Goal: Task Accomplishment & Management: Complete application form

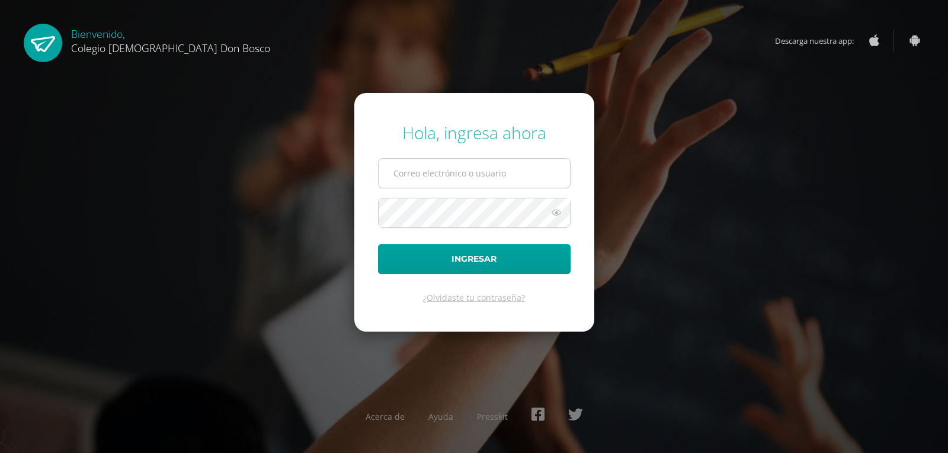
click at [406, 169] on input "text" at bounding box center [474, 173] width 191 height 29
type input "[EMAIL_ADDRESS][DOMAIN_NAME]"
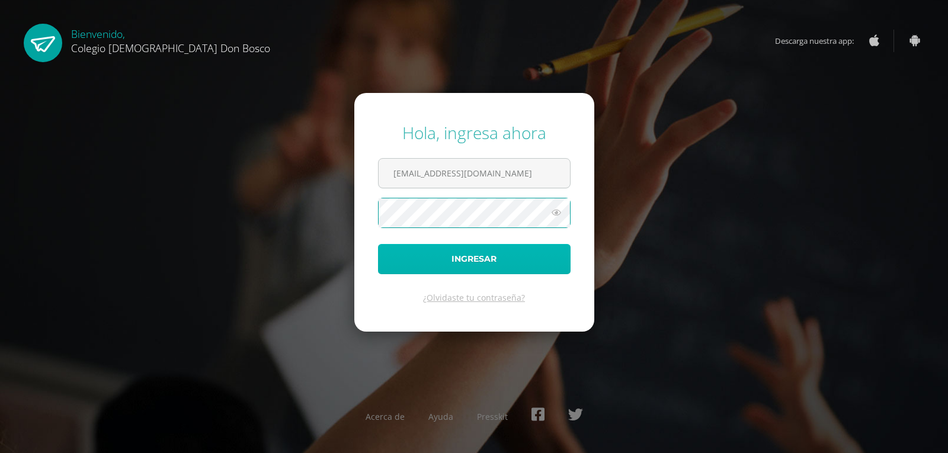
click at [465, 261] on button "Ingresar" at bounding box center [474, 259] width 193 height 30
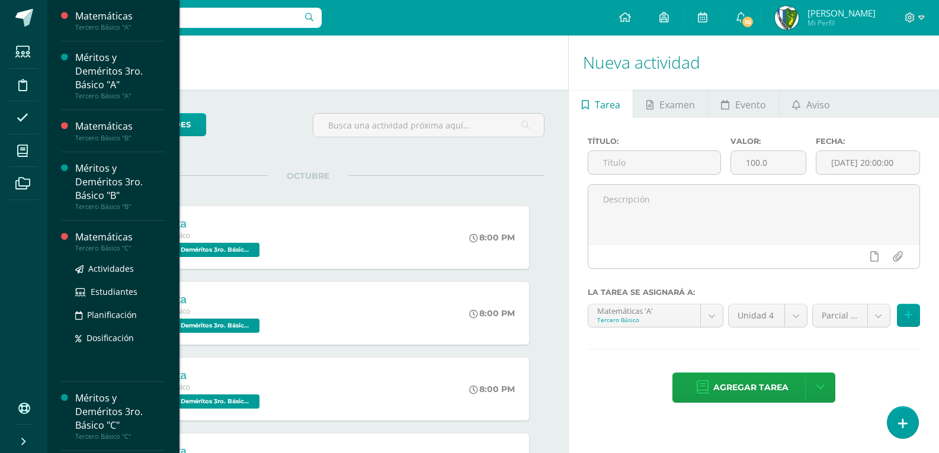
click at [110, 247] on div "Tercero Básico "C"" at bounding box center [120, 248] width 90 height 8
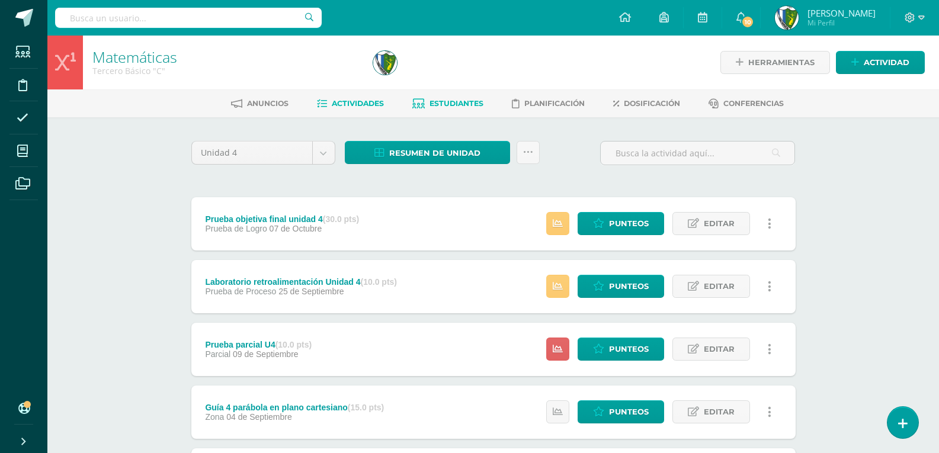
click at [456, 97] on link "Estudiantes" at bounding box center [447, 103] width 71 height 19
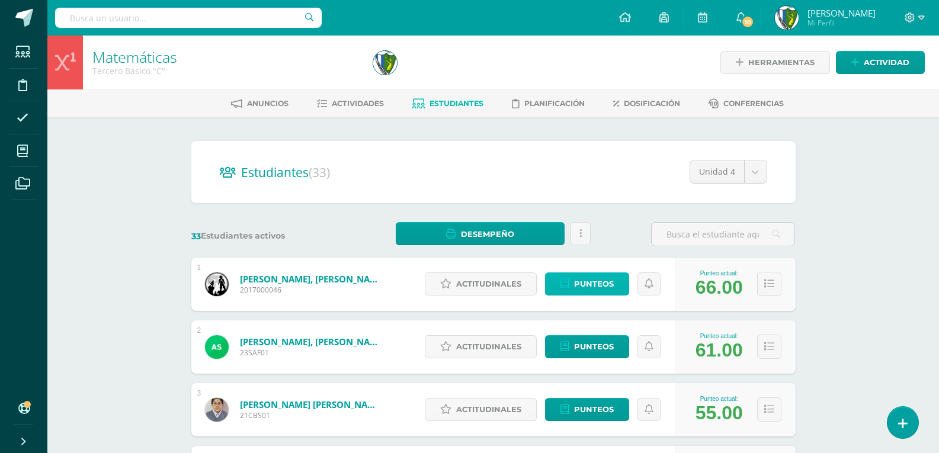
click at [593, 280] on span "Punteos" at bounding box center [594, 284] width 40 height 22
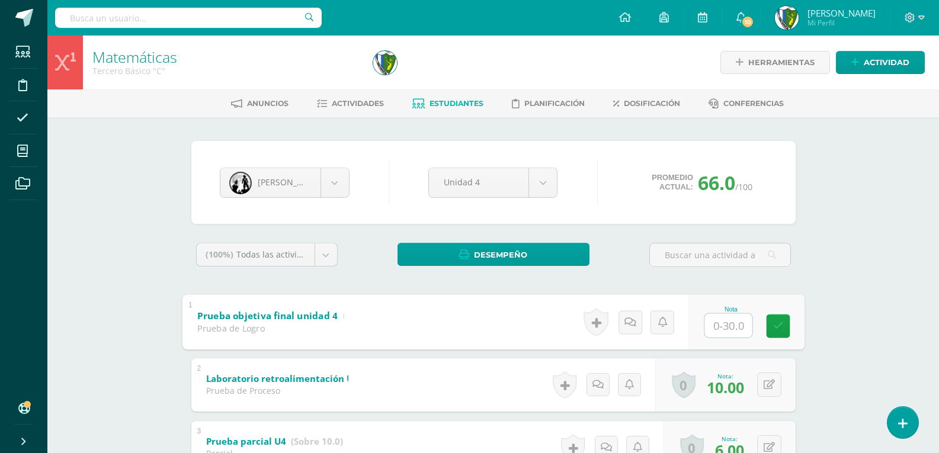
click at [717, 324] on input "text" at bounding box center [727, 325] width 47 height 24
type input "24"
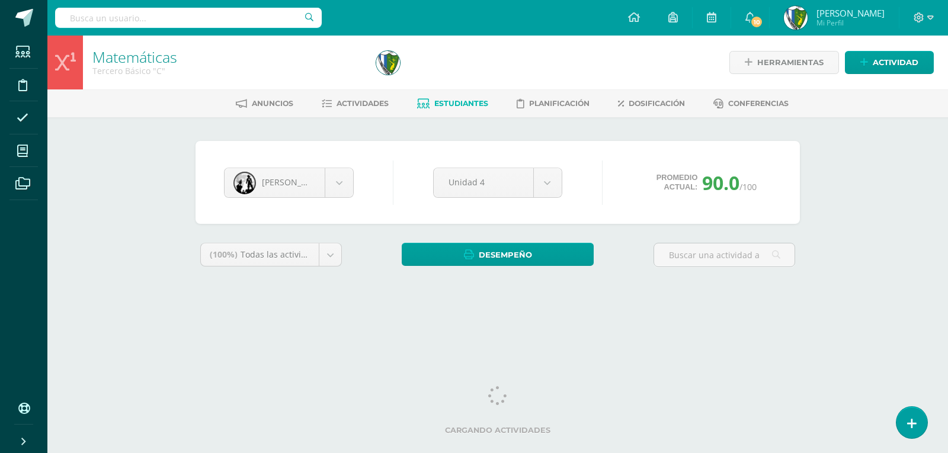
click at [334, 187] on body "Estudiantes Disciplina Asistencia Mis cursos Archivos Soporte Ayuda Reportar un…" at bounding box center [474, 159] width 948 height 319
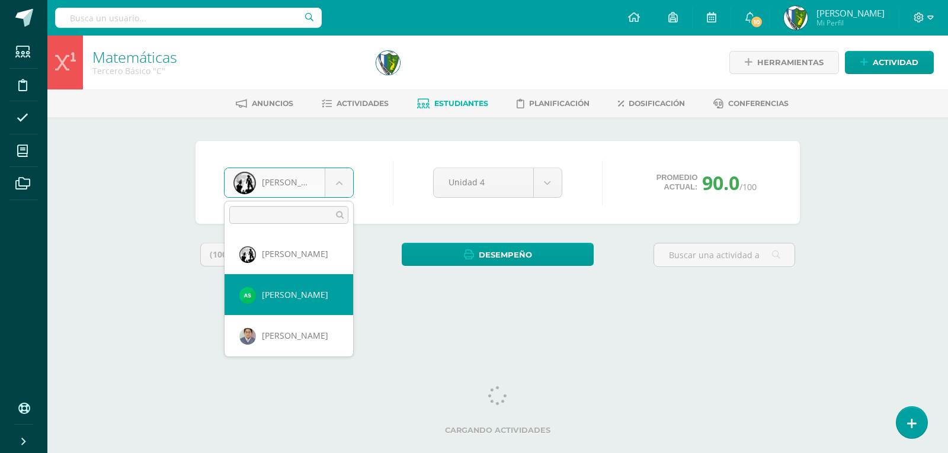
select select "1745"
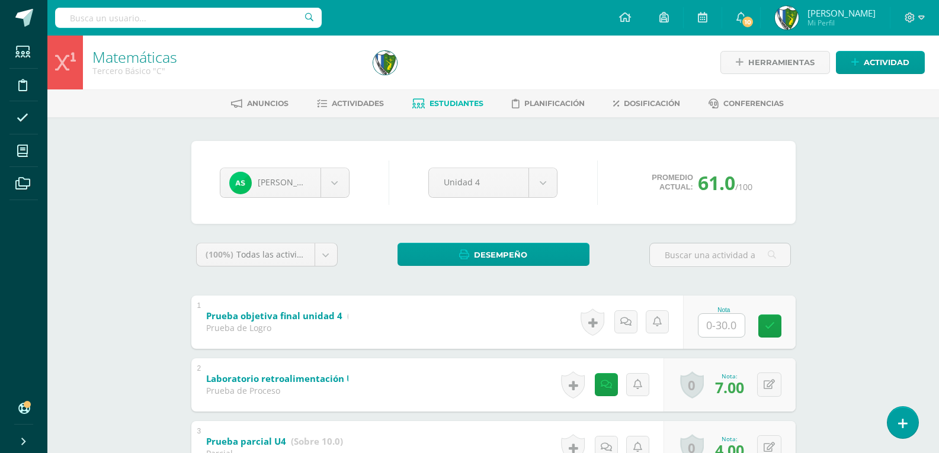
click at [735, 325] on input "text" at bounding box center [721, 325] width 46 height 23
type input "1"
click at [336, 187] on body "Estudiantes Disciplina Asistencia Mis cursos Archivos Soporte Ayuda Reportar un…" at bounding box center [469, 402] width 939 height 804
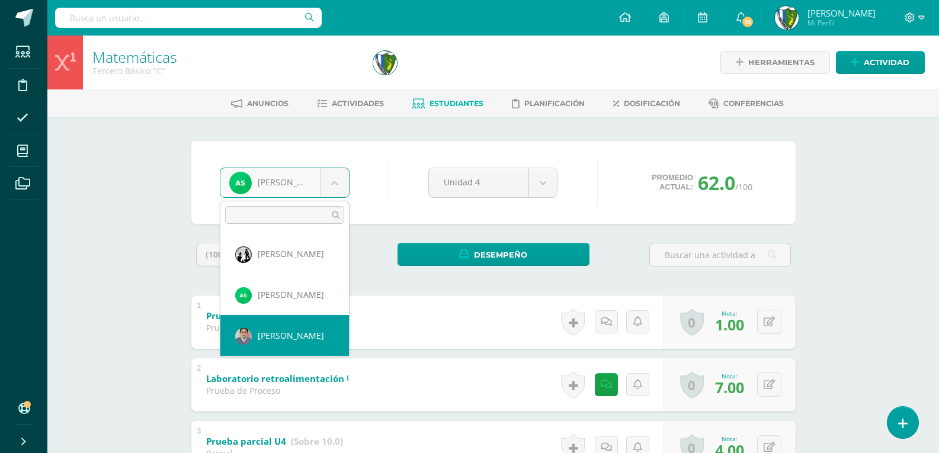
select select "488"
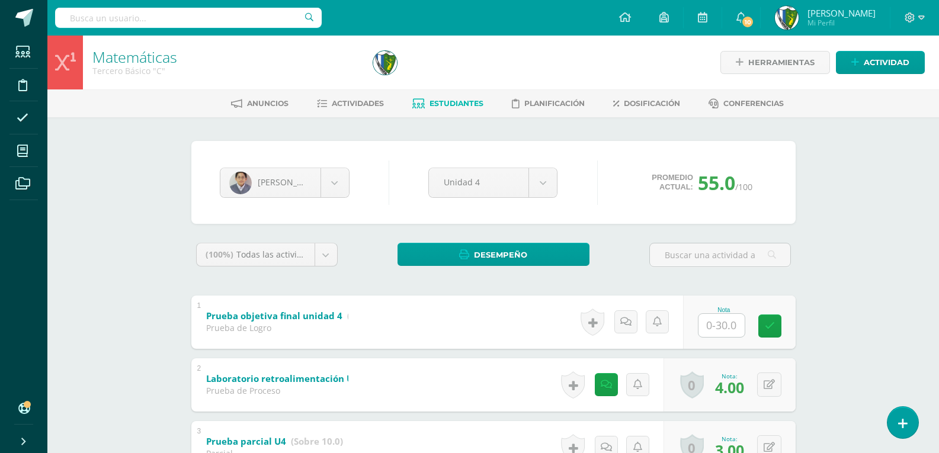
click at [723, 326] on input "text" at bounding box center [721, 325] width 46 height 23
type input "9"
click at [334, 185] on body "Estudiantes Disciplina Asistencia Mis cursos Archivos Soporte Ayuda Reportar un…" at bounding box center [469, 402] width 939 height 804
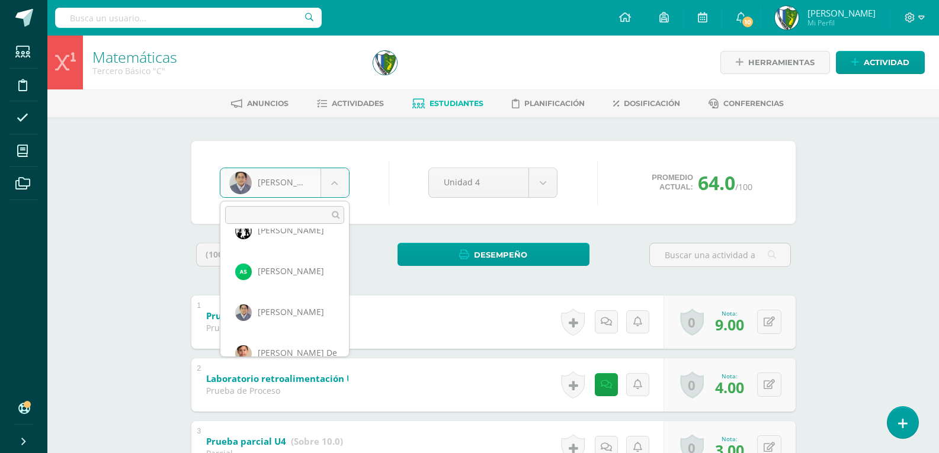
scroll to position [47, 0]
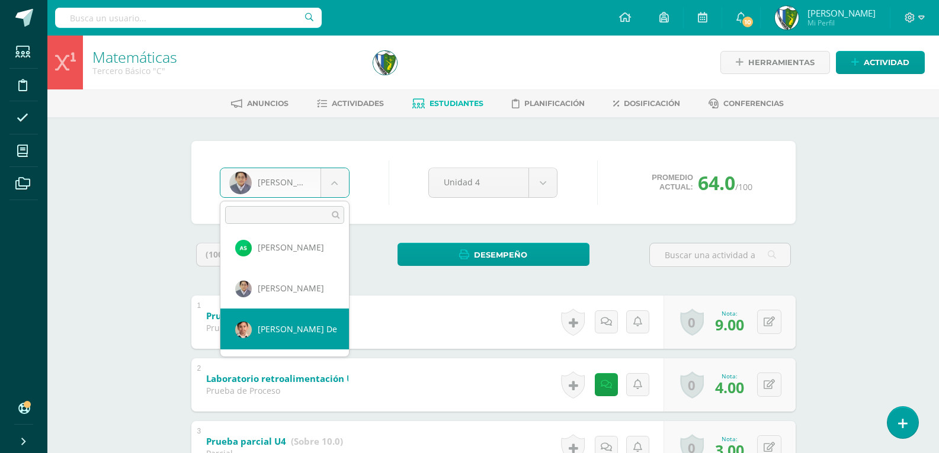
select select "580"
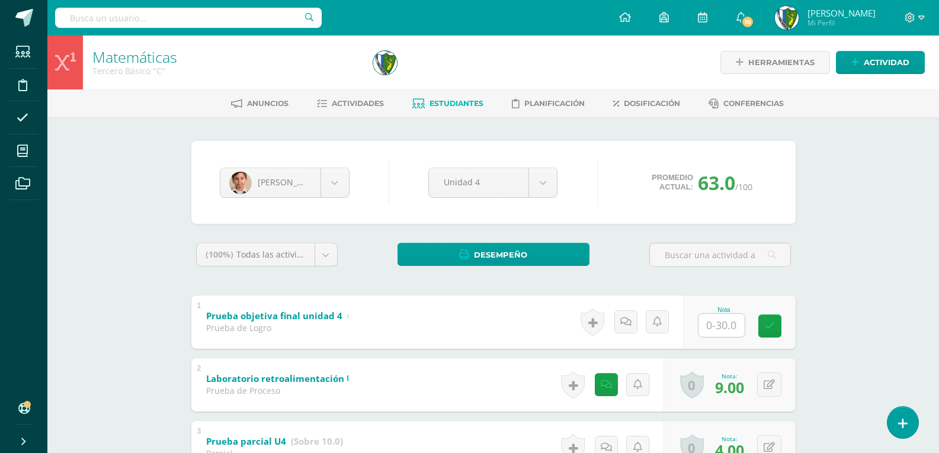
click at [730, 327] on input "text" at bounding box center [721, 325] width 46 height 23
type input "7"
click at [777, 322] on icon at bounding box center [778, 326] width 11 height 10
click at [336, 185] on body "Estudiantes Disciplina Asistencia Mis cursos Archivos Soporte Ayuda Reportar un…" at bounding box center [469, 402] width 939 height 804
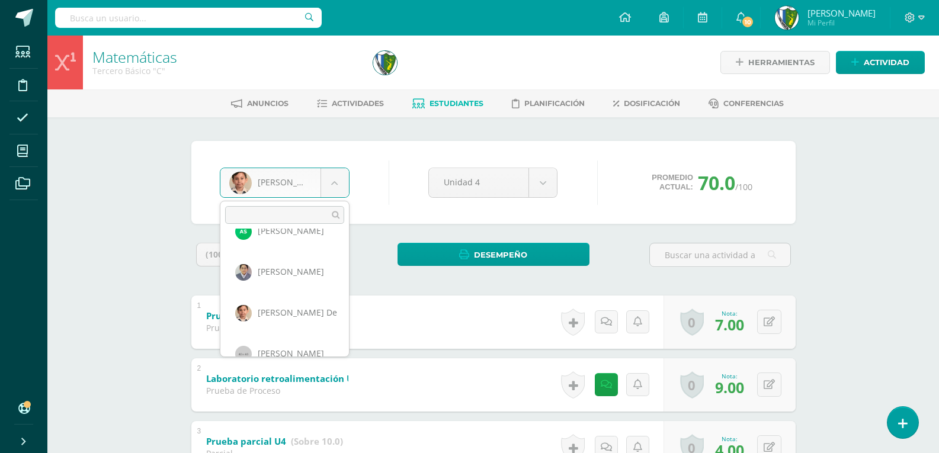
scroll to position [81, 0]
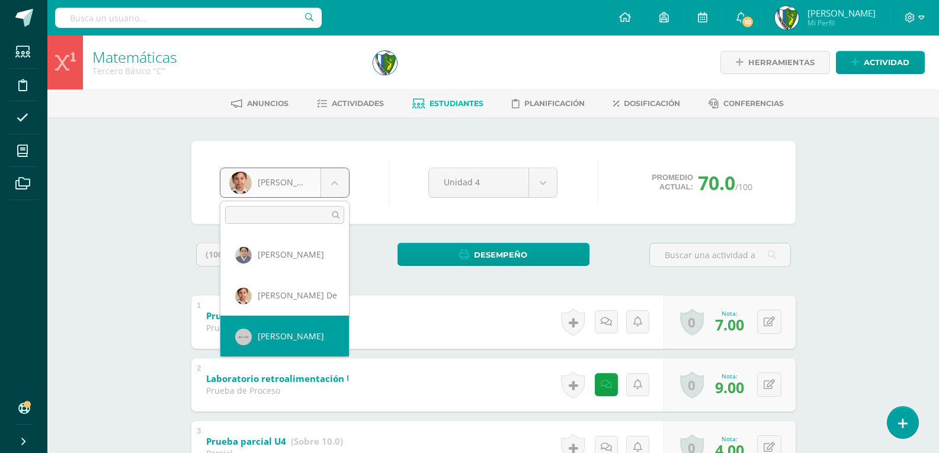
select select "524"
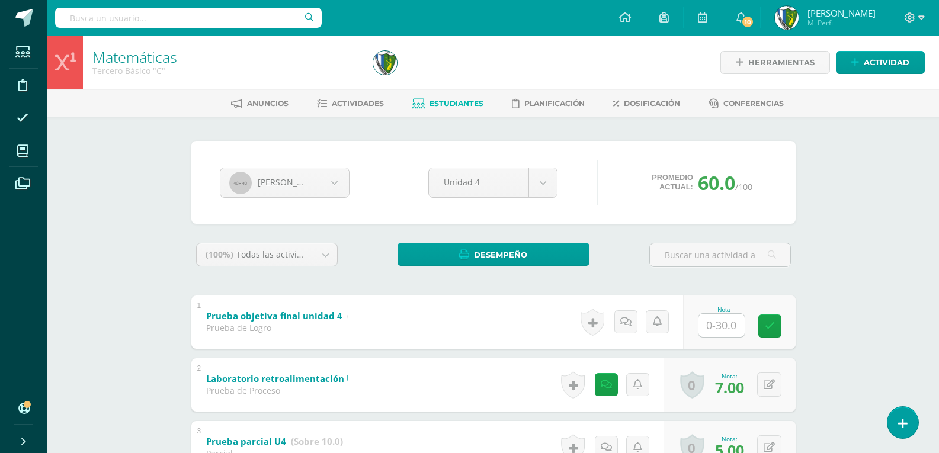
click at [726, 328] on input "text" at bounding box center [721, 325] width 46 height 23
type input "6"
click at [336, 184] on body "Estudiantes Disciplina Asistencia Mis cursos Archivos Soporte Ayuda Reportar un…" at bounding box center [469, 402] width 939 height 804
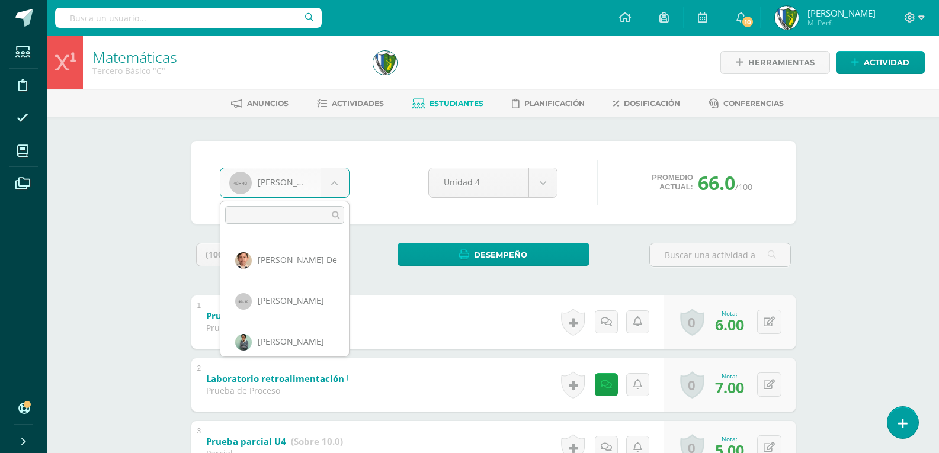
scroll to position [122, 0]
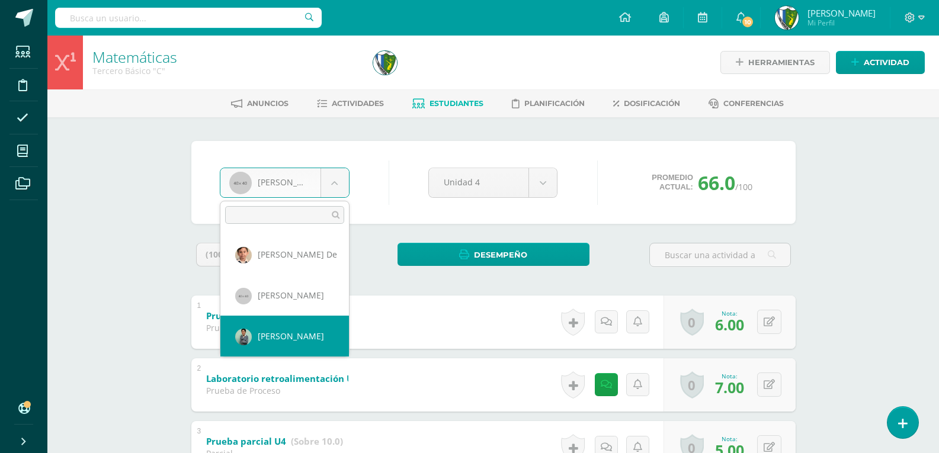
select select "584"
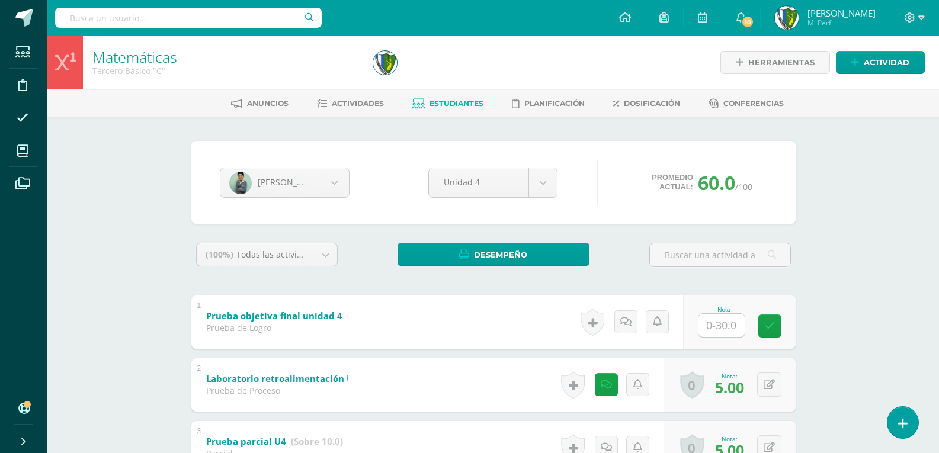
click at [707, 325] on input "text" at bounding box center [721, 325] width 46 height 23
type input "12"
click at [918, 16] on span at bounding box center [915, 17] width 20 height 13
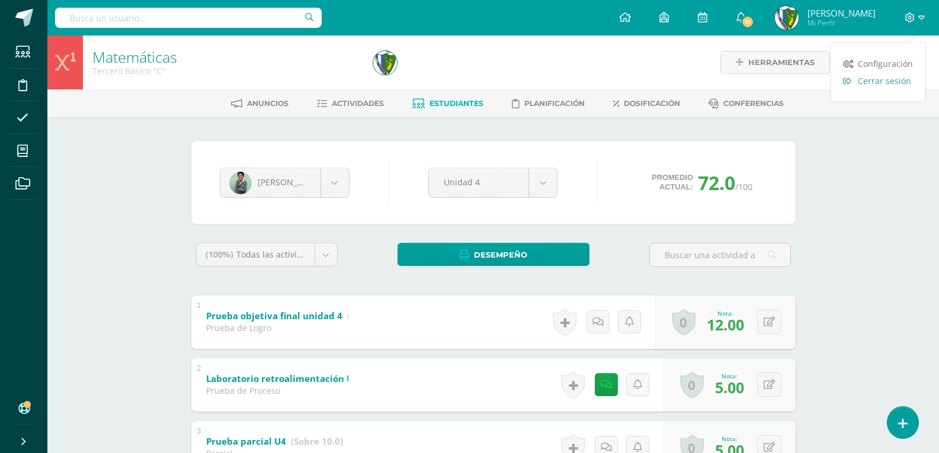
click at [894, 79] on span "Cerrar sesión" at bounding box center [884, 80] width 53 height 11
